Goal: Complete application form: Complete application form

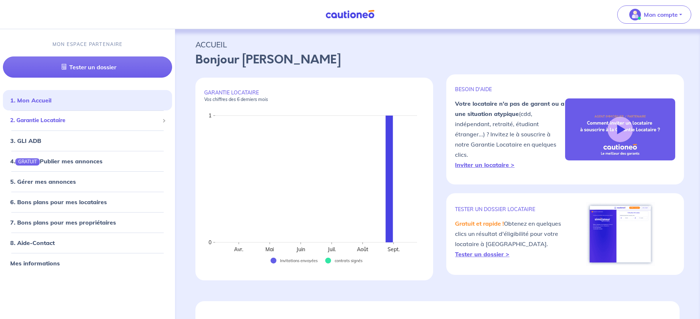
click at [51, 116] on div "2. Garantie Locataire" at bounding box center [87, 120] width 169 height 14
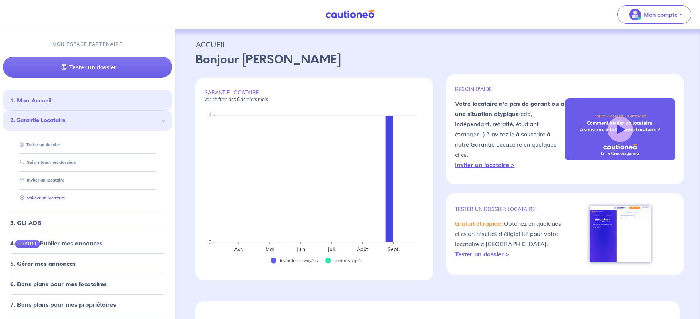
click at [51, 199] on link "Valider un locataire" at bounding box center [41, 197] width 48 height 5
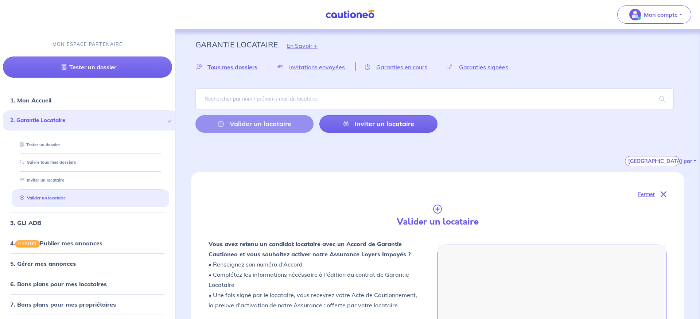
scroll to position [199, 0]
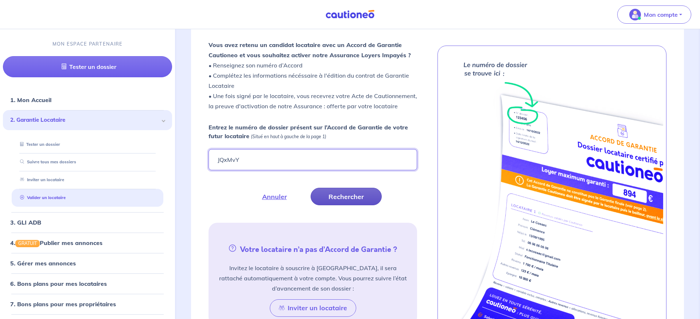
type input "JQxMvY"
click at [352, 199] on button "Rechercher" at bounding box center [346, 196] width 71 height 17
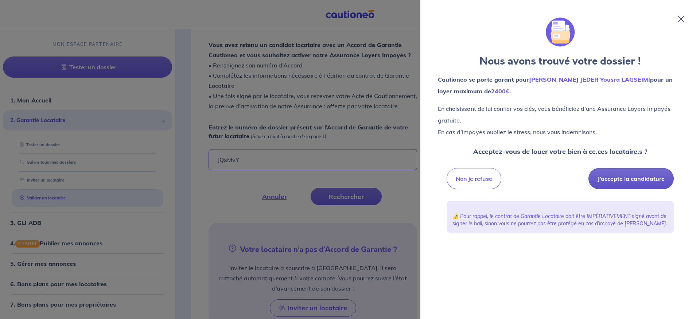
click at [629, 179] on button "J’accepte la candidature" at bounding box center [630, 178] width 85 height 21
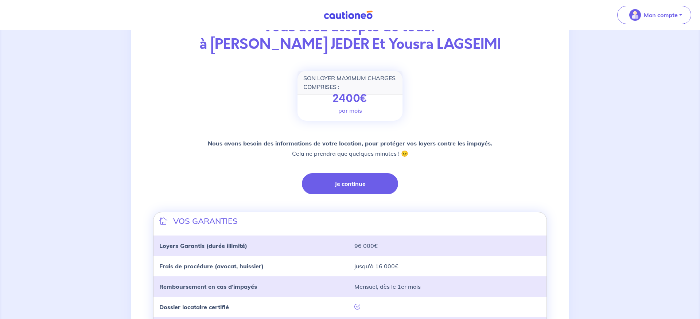
scroll to position [55, 0]
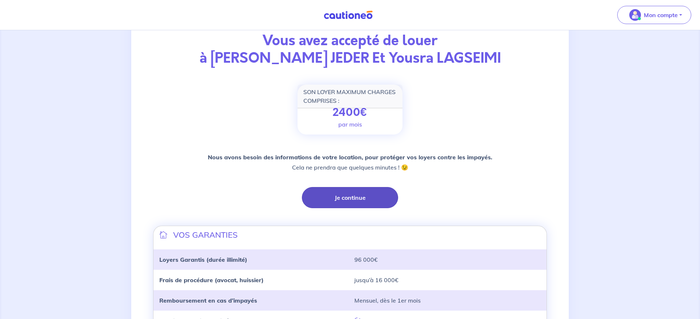
click at [351, 194] on button "Je continue" at bounding box center [350, 197] width 96 height 21
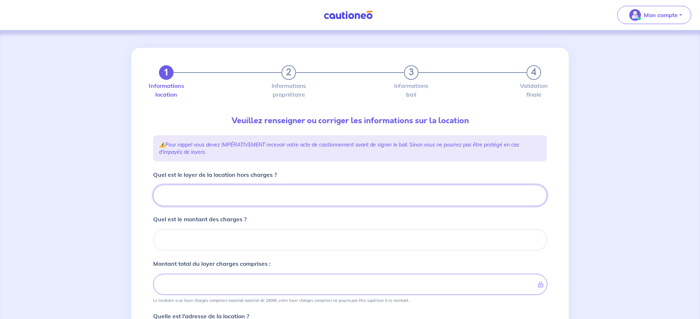
click at [282, 191] on input "Quel est le loyer de la location hors charges ?" at bounding box center [350, 195] width 394 height 21
click at [213, 196] on input "Quel est le loyer de la location hors charges ?" at bounding box center [350, 195] width 394 height 21
type input "13"
type input "1379"
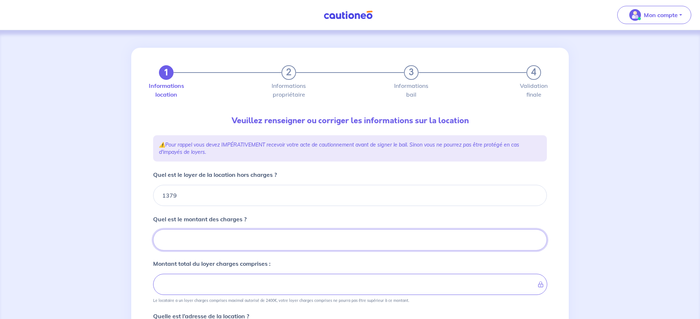
click at [225, 235] on input "Quel est le montant des charges ?" at bounding box center [350, 239] width 394 height 21
type input "17"
type input "1396"
type input "170"
type input "1549"
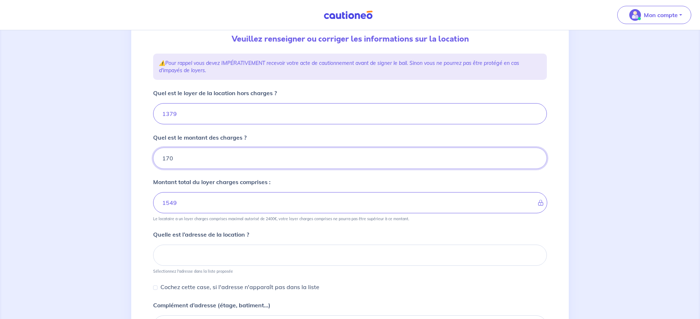
scroll to position [112, 0]
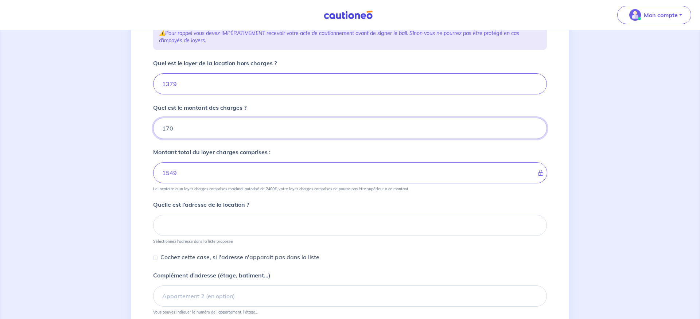
type input "170"
click at [212, 229] on input at bounding box center [350, 225] width 394 height 21
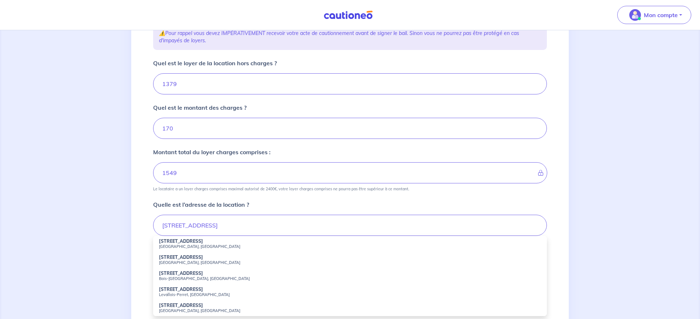
click at [172, 261] on small "Nanterre, France" at bounding box center [350, 262] width 382 height 5
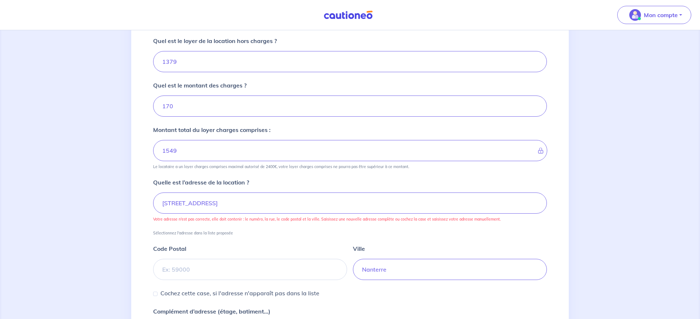
scroll to position [149, 0]
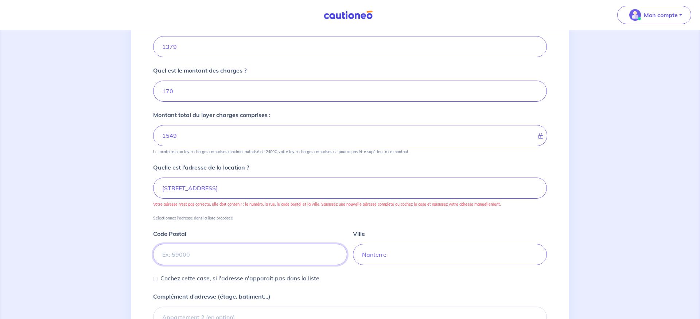
click at [207, 256] on input "Code Postal" at bounding box center [250, 254] width 194 height 21
click at [256, 188] on input "11 Rue Hoche, Nanterre, France" at bounding box center [350, 188] width 394 height 21
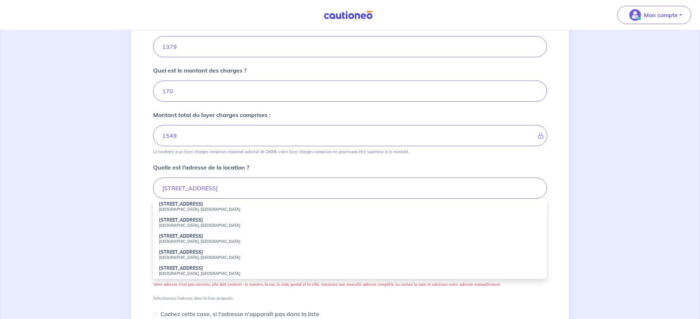
click at [549, 299] on div "1 2 3 4 Informations location Informations propriétaire Informations bail Valid…" at bounding box center [350, 159] width 402 height 520
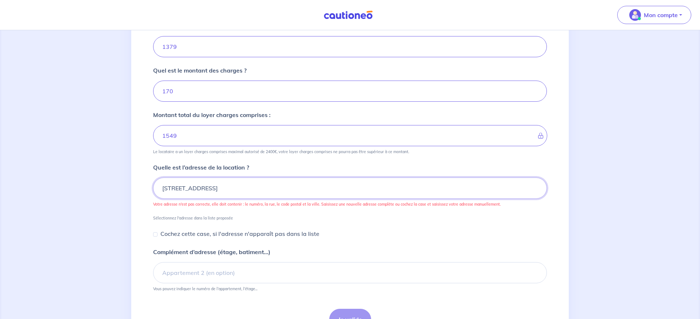
click at [205, 189] on input "11 Rue Hoche" at bounding box center [350, 188] width 394 height 21
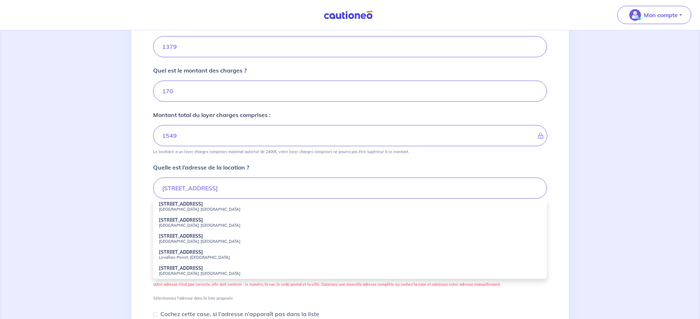
click at [169, 222] on strong "11 Rue Hoche" at bounding box center [181, 219] width 44 height 5
type input "11 Rue Hoche, Nanterre, France"
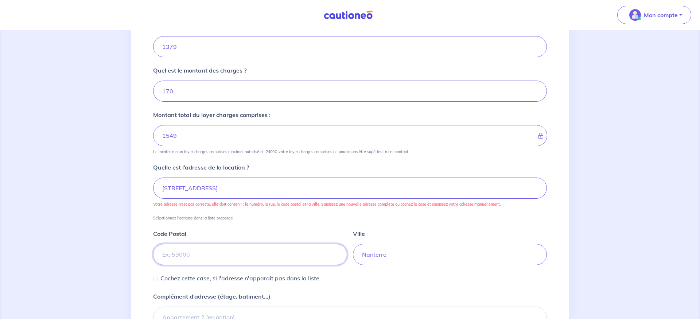
click at [189, 255] on input "Code Postal" at bounding box center [250, 254] width 194 height 21
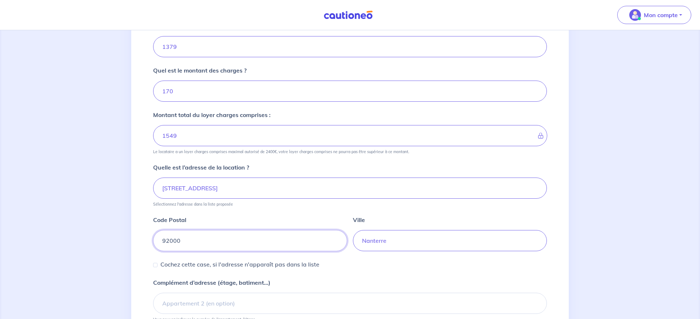
type input "92000"
click at [408, 267] on div "Cochez cette case, si l'adresse n'apparaît pas dans la liste" at bounding box center [350, 264] width 394 height 9
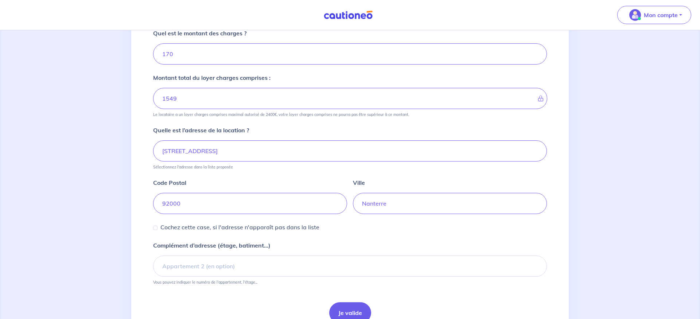
scroll to position [222, 0]
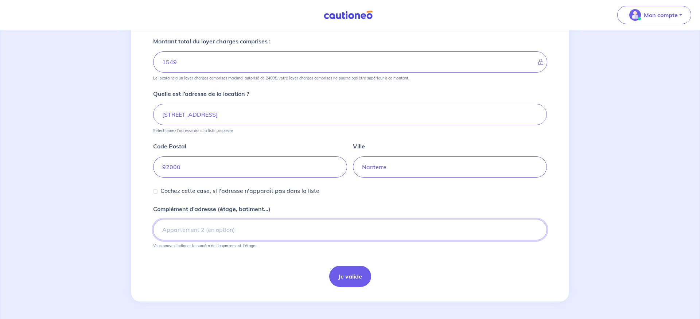
click at [238, 233] on input "Complément d’adresse (étage, batiment...)" at bounding box center [350, 229] width 394 height 21
click at [275, 233] on input "Bat B, 3ème étage" at bounding box center [350, 229] width 394 height 21
paste input "1129"
click at [222, 231] on input "Bat B, 3ème étage, lot 1052 Appt et 1129 Pkg" at bounding box center [350, 229] width 394 height 21
click at [272, 227] on input "Bat B, 3ème étage, lots N° 1052 Appt et 1129 Pkg" at bounding box center [350, 229] width 394 height 21
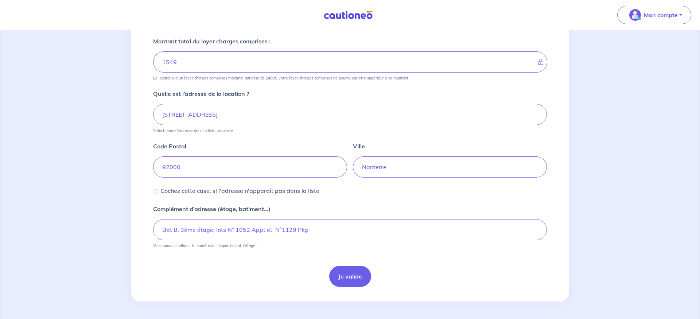
click at [273, 268] on div "Je valide" at bounding box center [350, 276] width 394 height 21
click at [211, 230] on input "Bat B, 3ème étage, lots N° 1052 Appt et N°1129 Pkg" at bounding box center [350, 229] width 394 height 21
type input "Bat B, 3ème étage G, lots N° 1052 Appt et N°1129 Pkg"
click at [269, 276] on div "Je valide" at bounding box center [350, 276] width 394 height 21
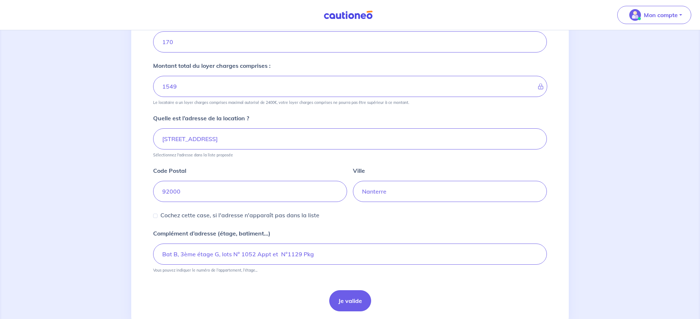
scroll to position [185, 0]
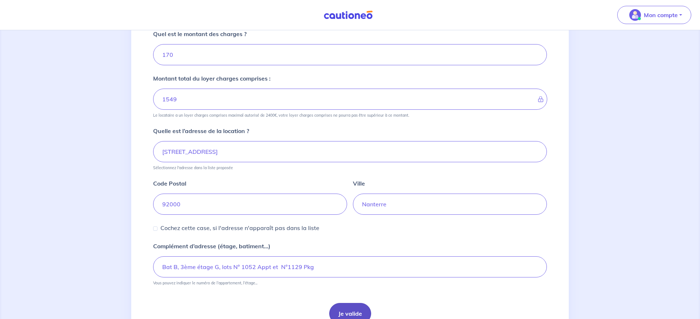
click at [353, 309] on button "Je valide" at bounding box center [350, 313] width 42 height 21
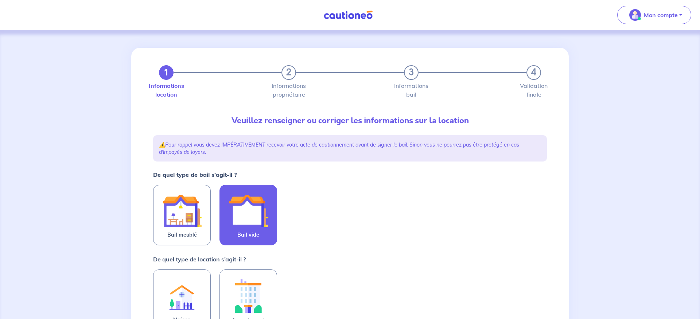
click at [257, 226] on img at bounding box center [248, 210] width 39 height 39
click at [0, 0] on input "Bail vide" at bounding box center [0, 0] width 0 height 0
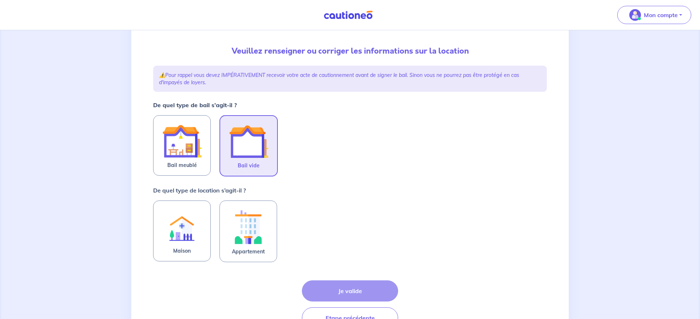
scroll to position [111, 0]
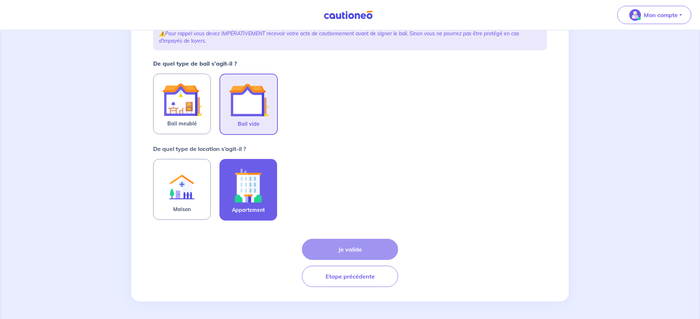
click at [243, 196] on img at bounding box center [248, 185] width 39 height 40
click at [0, 0] on input "Appartement" at bounding box center [0, 0] width 0 height 0
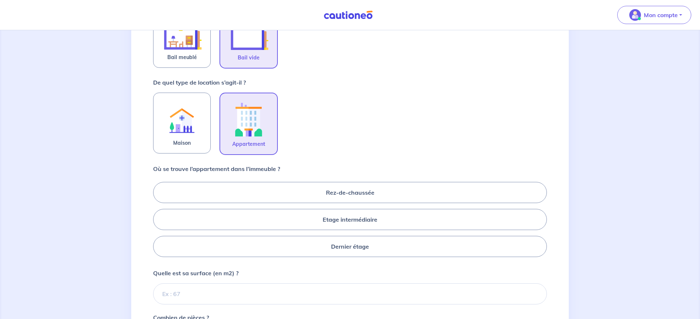
scroll to position [186, 0]
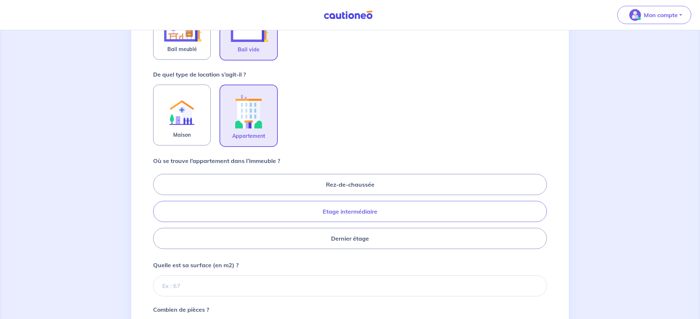
click at [342, 210] on label "Etage intermédiaire" at bounding box center [350, 211] width 394 height 21
click at [158, 210] on input "Etage intermédiaire" at bounding box center [155, 211] width 5 height 5
radio input "true"
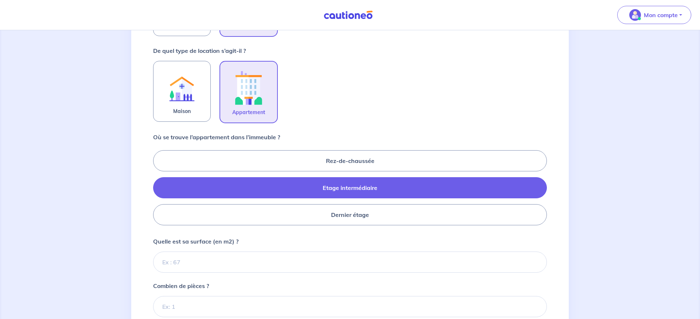
scroll to position [223, 0]
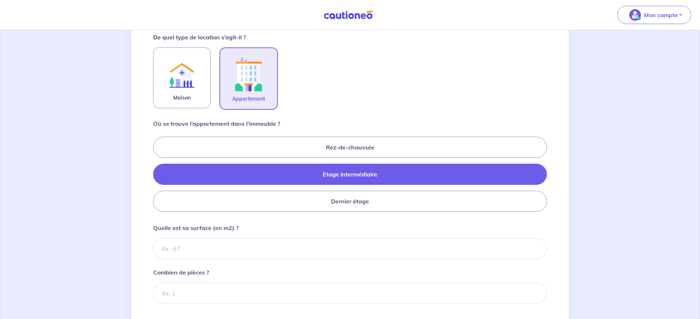
click at [201, 236] on div "Quelle est sa surface (en m2) ?" at bounding box center [350, 241] width 394 height 36
click at [194, 246] on input "Quelle est sa surface (en m2) ?" at bounding box center [350, 248] width 394 height 21
type input "64"
click at [219, 292] on input "Combien de pièces ?" at bounding box center [350, 293] width 394 height 21
click at [196, 250] on input "64.42" at bounding box center [350, 248] width 394 height 21
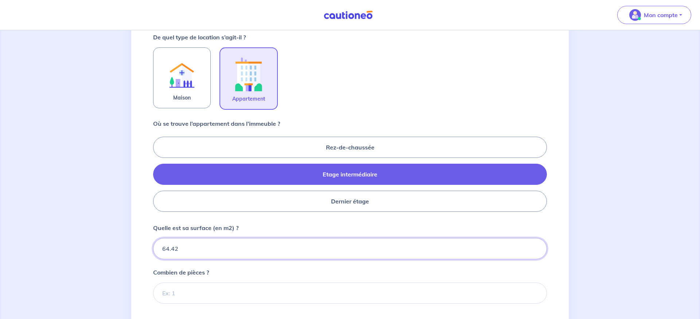
type input "64.4"
type input "64"
click at [429, 274] on div "Combien de pièces ?" at bounding box center [350, 286] width 394 height 36
click at [238, 292] on input "Combien de pièces ?" at bounding box center [350, 293] width 394 height 21
type input "3"
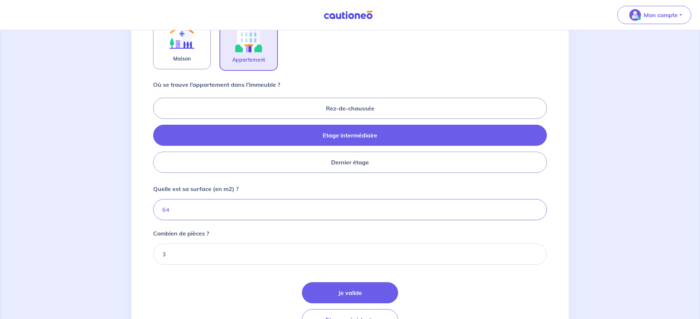
scroll to position [297, 0]
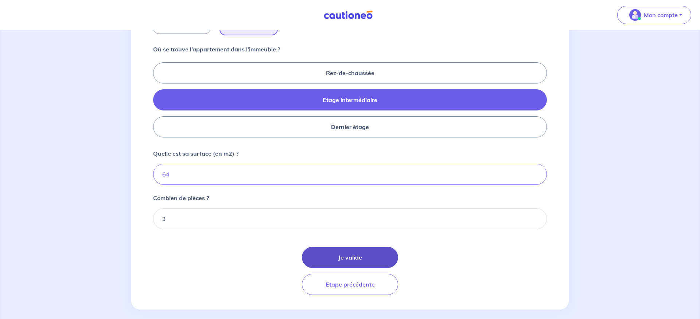
click at [342, 258] on button "Je valide" at bounding box center [350, 257] width 96 height 21
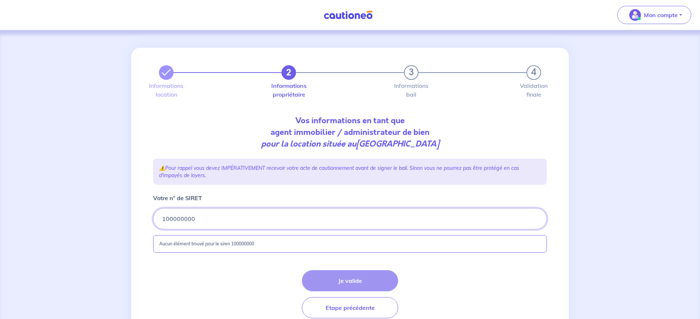
click at [192, 219] on input "Votre n° de SIRET" at bounding box center [350, 218] width 394 height 21
click at [186, 218] on input "Votre n° de SIRET" at bounding box center [350, 218] width 394 height 21
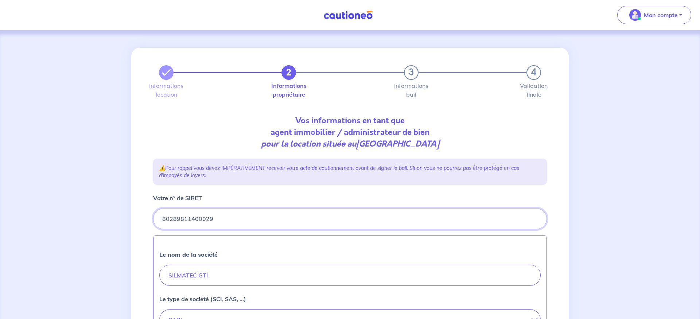
type input "80289811400029"
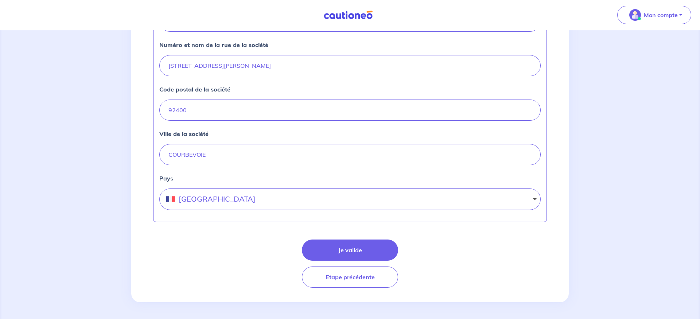
scroll to position [299, 0]
click at [353, 249] on button "Je valide" at bounding box center [350, 249] width 96 height 21
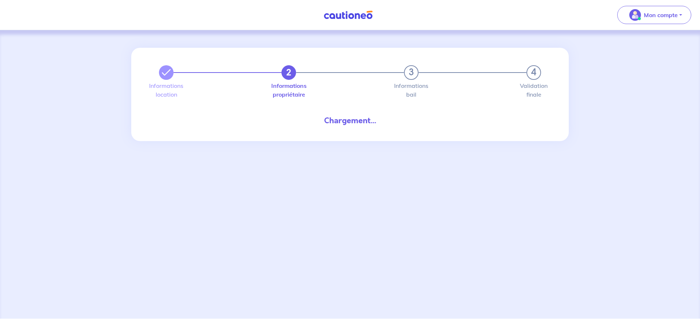
select select "FR"
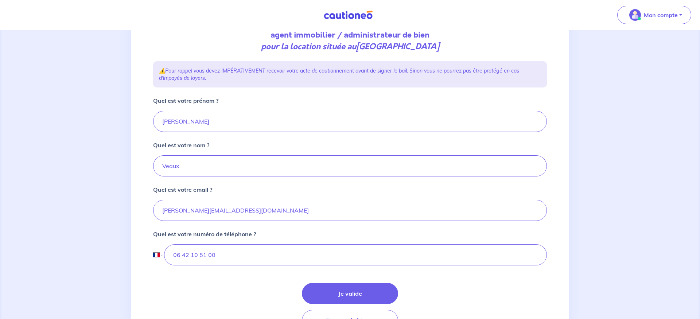
scroll to position [112, 0]
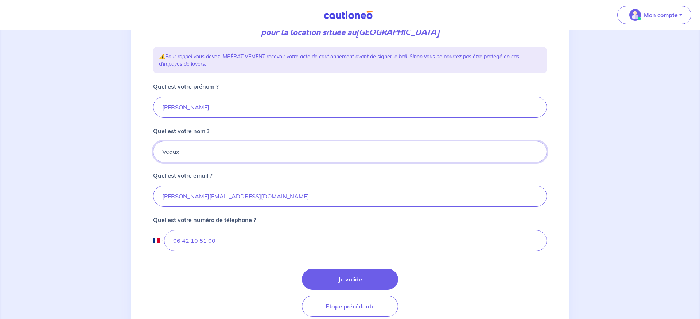
click at [166, 155] on input "Veaux" at bounding box center [350, 151] width 394 height 21
type input "VEAUX"
click at [232, 244] on input "06 42 10 51 00" at bounding box center [355, 240] width 383 height 21
drag, startPoint x: 232, startPoint y: 244, endPoint x: 161, endPoint y: 245, distance: 71.1
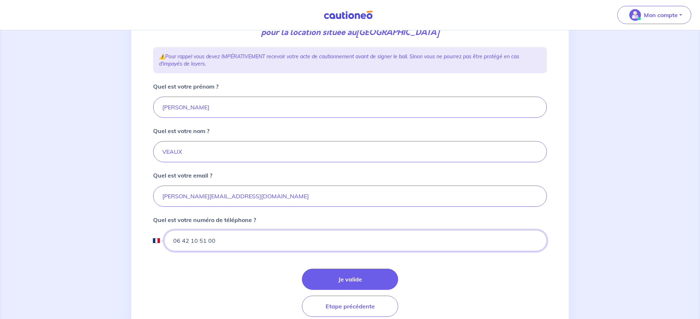
click at [164, 245] on input "06 42 10 51 00" at bounding box center [355, 240] width 383 height 21
type input "06 07 05 91 12"
click at [227, 287] on div "Je valide Etape précédente" at bounding box center [350, 293] width 394 height 48
click at [366, 279] on button "Je valide" at bounding box center [350, 279] width 96 height 21
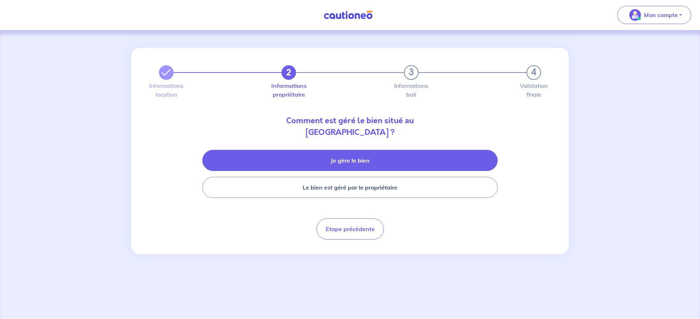
click at [346, 159] on button "Je gère le bien" at bounding box center [349, 160] width 295 height 21
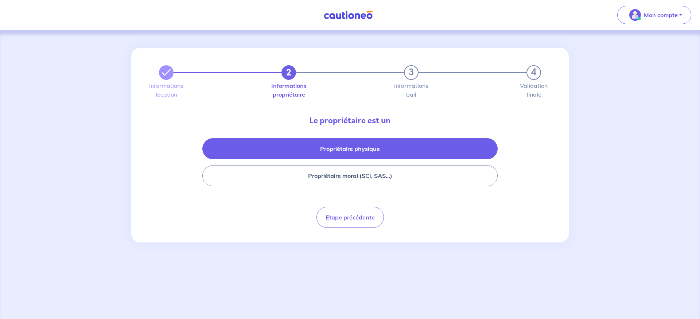
click at [344, 152] on button "Propriétaire physique" at bounding box center [349, 148] width 295 height 21
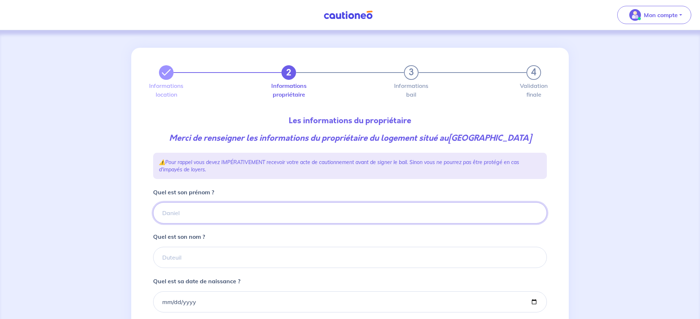
click at [213, 223] on input "Quel est son prénom ?" at bounding box center [350, 212] width 394 height 21
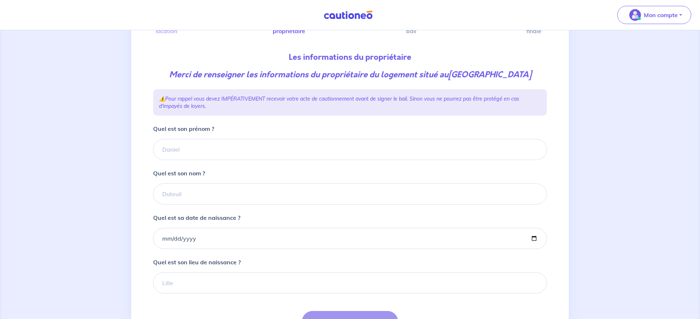
scroll to position [36, 0]
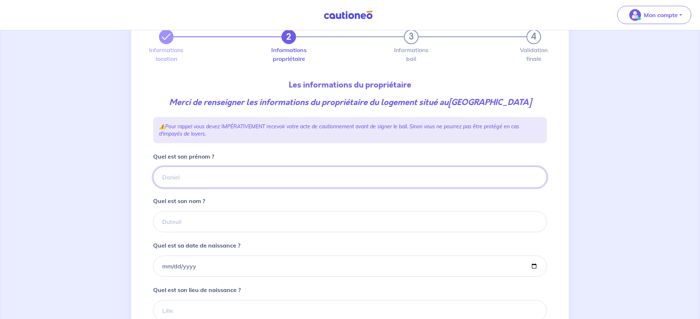
click at [206, 188] on input "Quel est son prénom ?" at bounding box center [350, 177] width 394 height 21
type input "Gilles"
type input "FORCE"
click at [312, 255] on div "Quel est sa date de naissance ?" at bounding box center [350, 259] width 394 height 36
click at [193, 277] on input "Quel est sa date de naissance ?" at bounding box center [350, 266] width 394 height 21
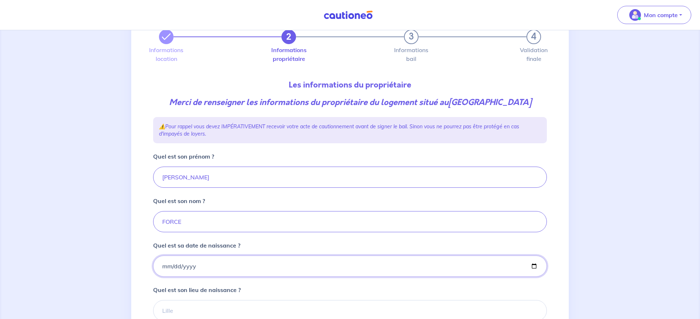
click at [165, 277] on input "Quel est sa date de naissance ?" at bounding box center [350, 266] width 394 height 21
type input "1959-12-25"
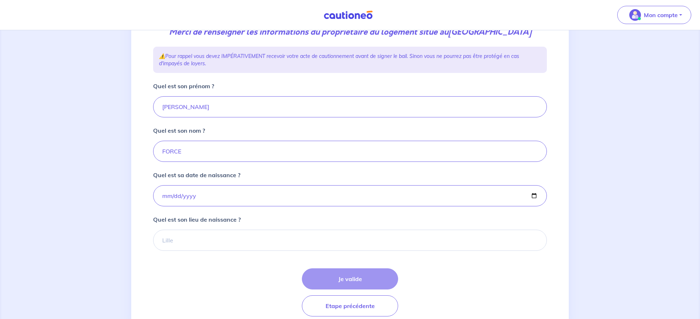
scroll to position [110, 0]
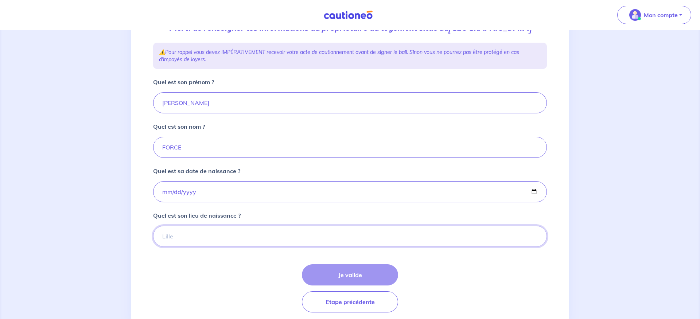
click at [211, 247] on input "Quel est son lieu de naissance ?" at bounding box center [350, 236] width 394 height 21
type input "PARIS"
click at [221, 289] on div "Je valide Etape précédente" at bounding box center [350, 288] width 394 height 48
click at [335, 284] on button "Je valide" at bounding box center [350, 274] width 96 height 21
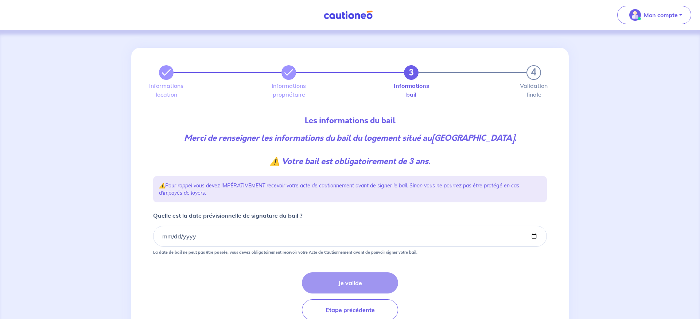
scroll to position [34, 0]
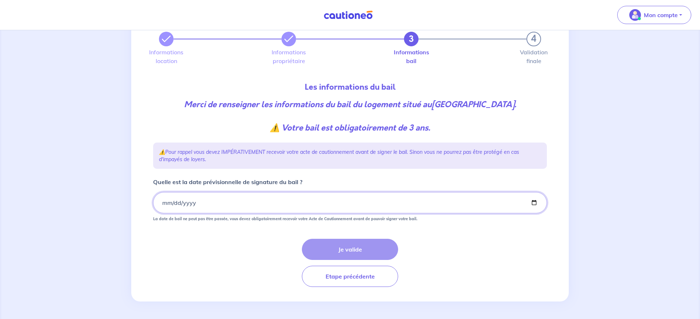
click at [162, 202] on input "Quelle est la date prévisionnelle de signature du bail ?" at bounding box center [350, 202] width 394 height 21
type input "2025-09-12"
click at [207, 252] on div "Je valide Etape précédente" at bounding box center [350, 263] width 394 height 48
click at [347, 249] on button "Je valide" at bounding box center [350, 249] width 96 height 21
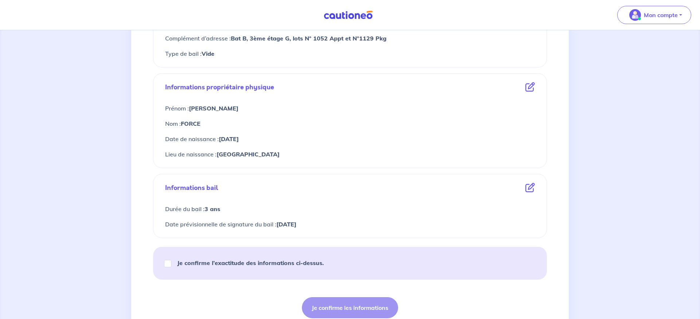
scroll to position [223, 0]
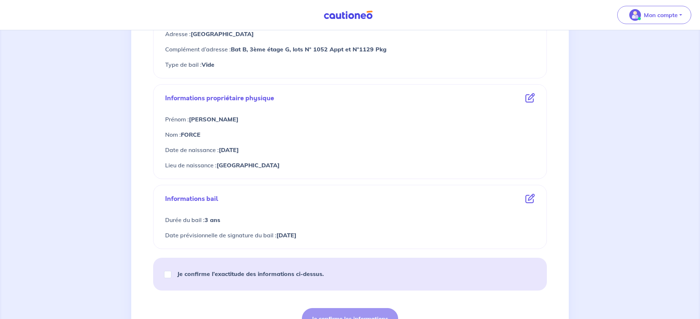
click at [531, 99] on icon at bounding box center [529, 97] width 9 height 9
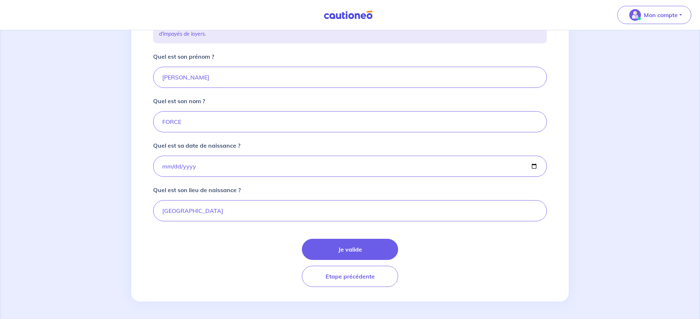
scroll to position [147, 0]
click at [361, 247] on button "Je valide" at bounding box center [350, 249] width 96 height 21
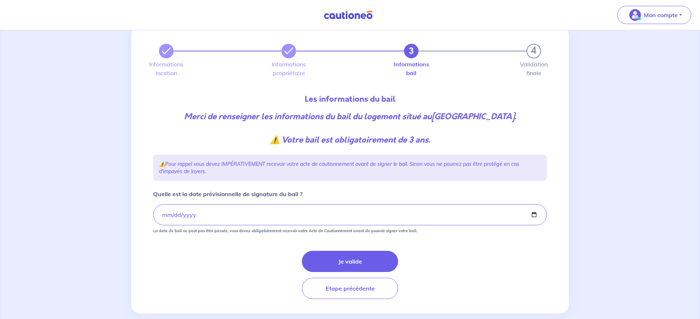
scroll to position [34, 0]
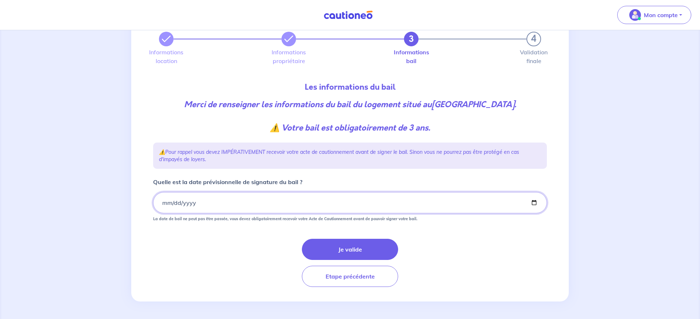
click at [166, 204] on input "2025-09-12" at bounding box center [350, 202] width 394 height 21
type input "2025-09-11"
click at [223, 253] on div "Je valide Etape précédente" at bounding box center [350, 263] width 394 height 48
click at [357, 247] on button "Je valide" at bounding box center [350, 249] width 96 height 21
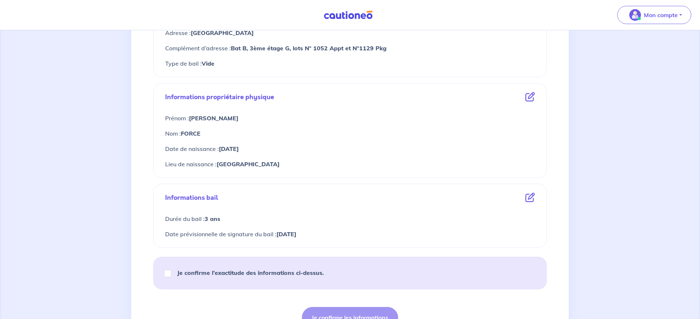
scroll to position [260, 0]
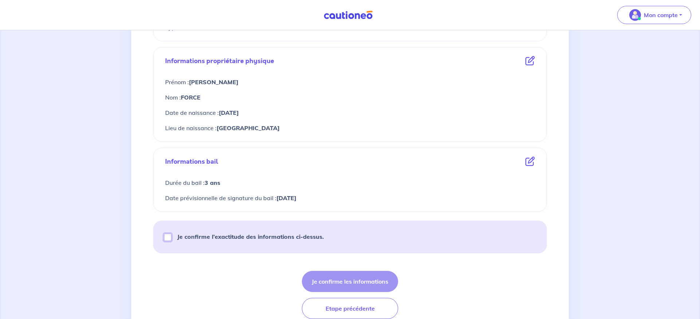
click at [168, 238] on input "Je confirme l’exactitude des informations ci-dessus." at bounding box center [167, 237] width 7 height 7
checkbox input "true"
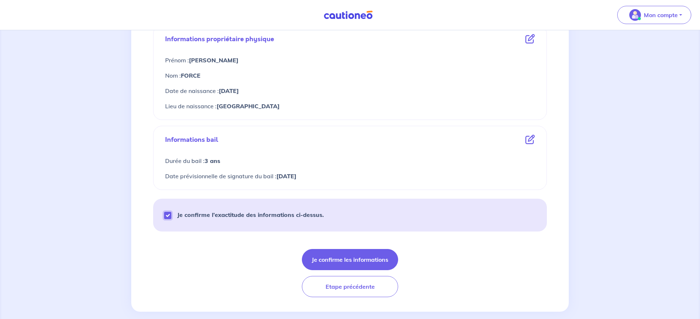
scroll to position [292, 0]
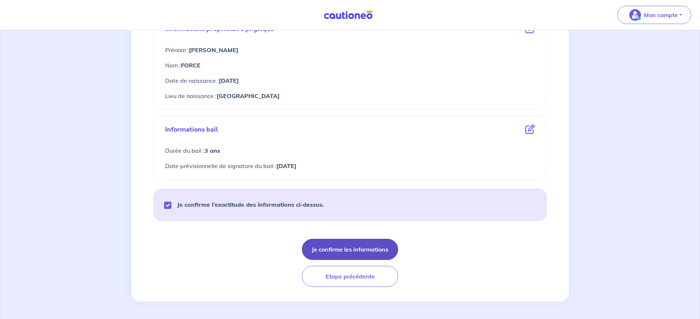
click at [352, 250] on button "Je confirme les informations" at bounding box center [350, 249] width 96 height 21
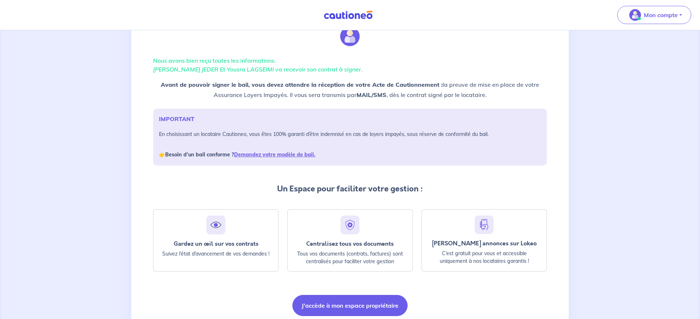
scroll to position [60, 0]
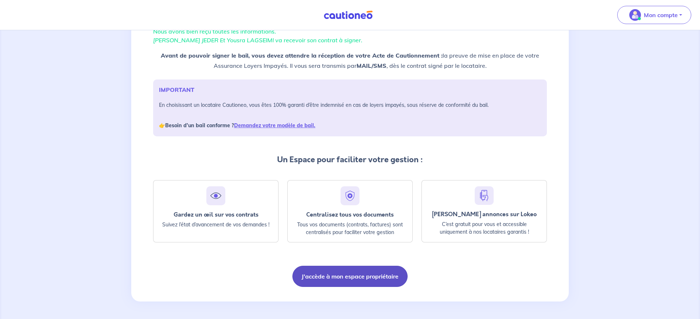
click at [366, 271] on button "J'accède à mon espace propriétaire" at bounding box center [349, 276] width 115 height 21
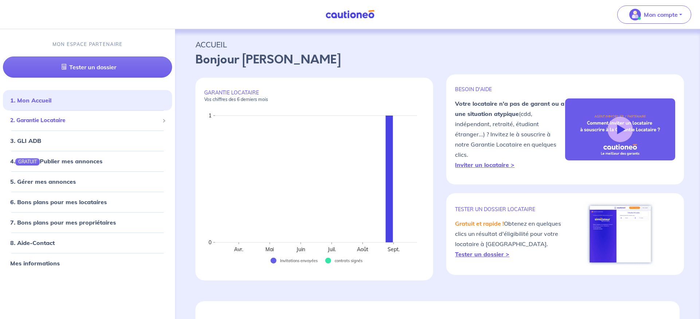
click at [46, 117] on span "2. Garantie Locataire" at bounding box center [84, 120] width 149 height 8
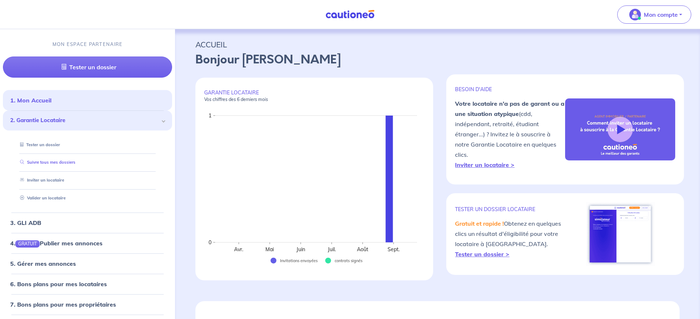
click at [50, 161] on link "Suivre tous mes dossiers" at bounding box center [46, 162] width 58 height 5
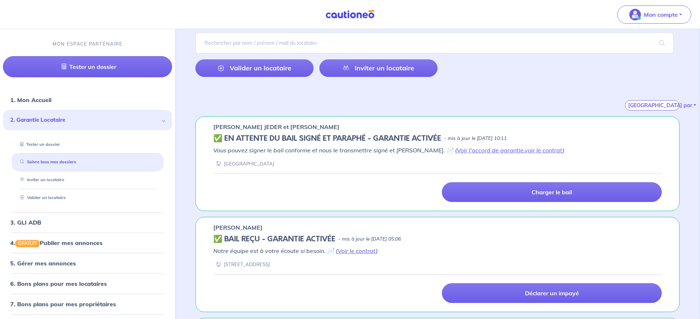
scroll to position [37, 0]
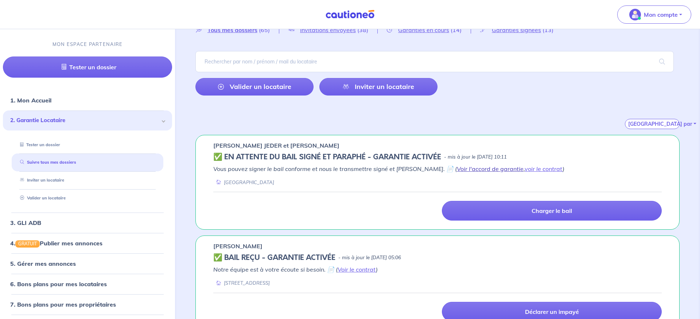
click at [478, 170] on link "Voir l'accord de garantie" at bounding box center [490, 168] width 67 height 7
click at [525, 168] on link "voir le contrat" at bounding box center [544, 168] width 38 height 7
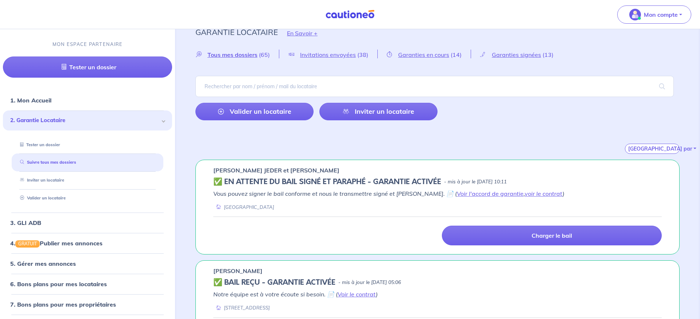
scroll to position [0, 0]
